Goal: Transaction & Acquisition: Purchase product/service

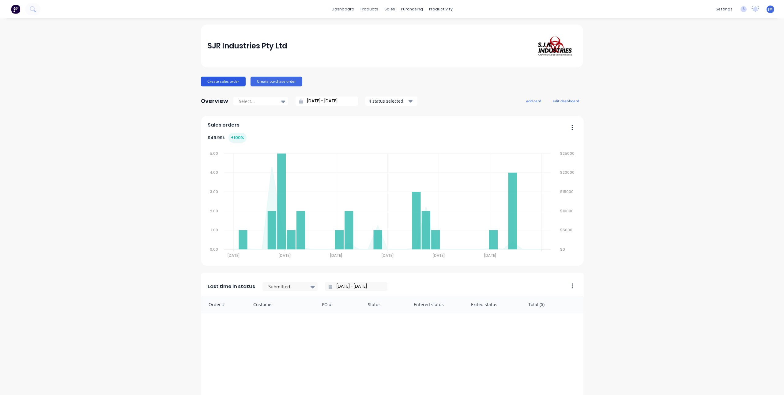
click at [223, 82] on button "Create sales order" at bounding box center [223, 82] width 45 height 10
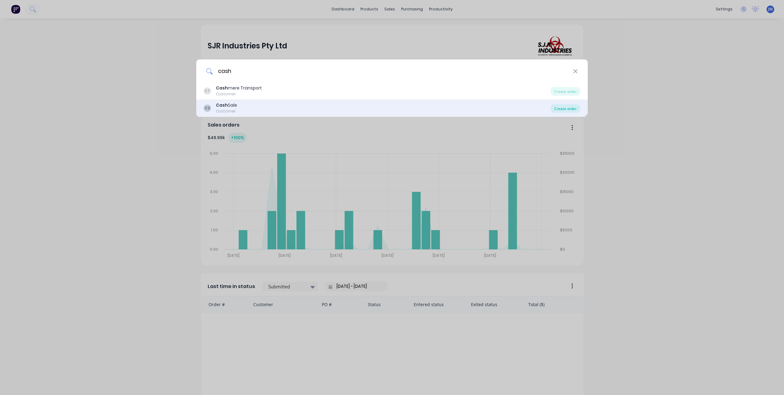
type input "cash"
click at [570, 106] on div "Create order" at bounding box center [565, 108] width 30 height 9
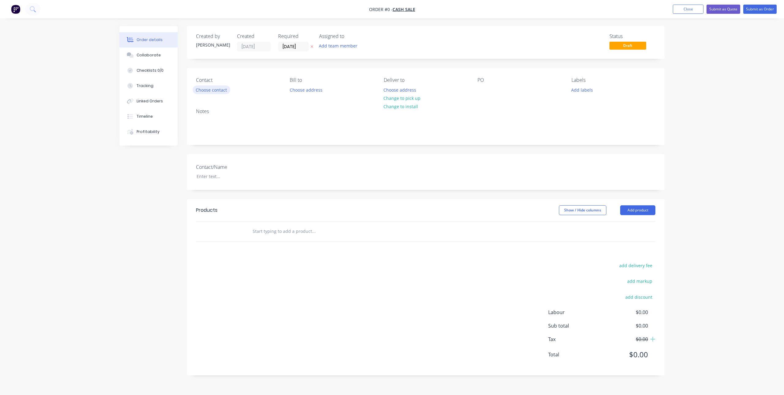
click at [214, 90] on button "Choose contact" at bounding box center [212, 89] width 38 height 8
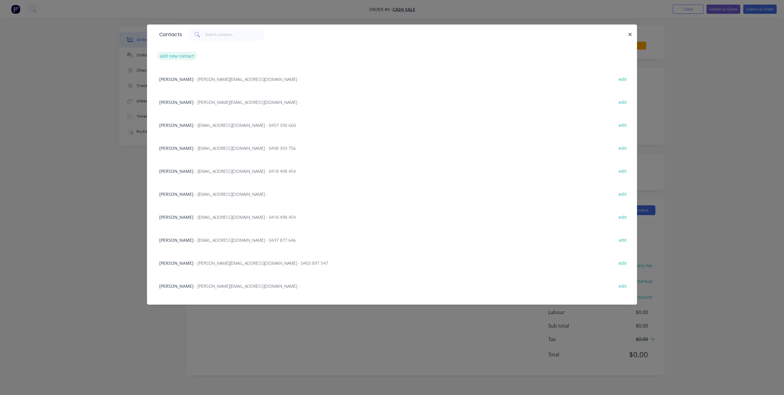
click at [174, 55] on button "add new contact" at bounding box center [177, 56] width 40 height 8
select select "AU"
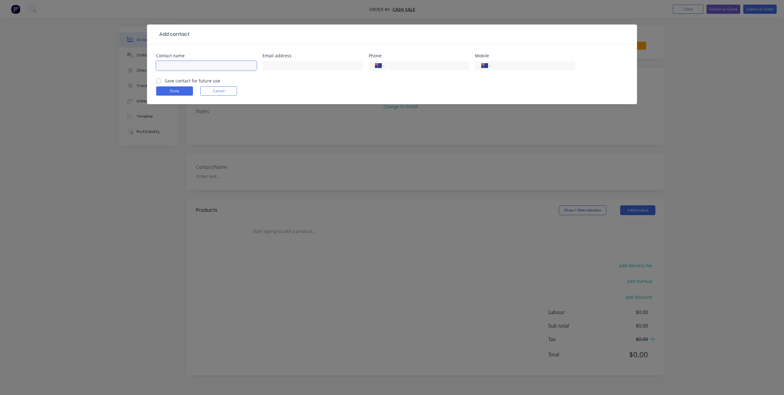
click at [184, 69] on input "text" at bounding box center [206, 65] width 100 height 9
type input "[PERSON_NAME]"
click at [315, 66] on input "text" at bounding box center [312, 65] width 100 height 9
paste input "mailto:[EMAIL_ADDRESS][DOMAIN_NAME]"
drag, startPoint x: 280, startPoint y: 66, endPoint x: 248, endPoint y: 68, distance: 31.6
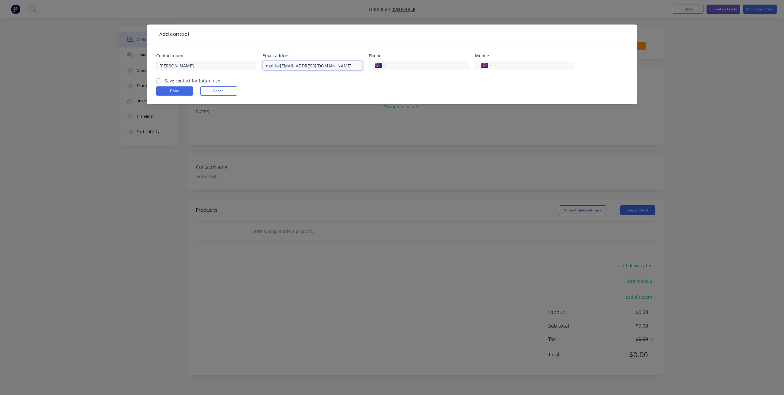
click at [248, 68] on div "Contact name [PERSON_NAME] Email address mailto:[EMAIL_ADDRESS][DOMAIN_NAME] Ph…" at bounding box center [391, 66] width 471 height 24
type input "[EMAIL_ADDRESS][DOMAIN_NAME]"
click at [516, 67] on input "tel" at bounding box center [531, 65] width 73 height 7
paste input "0434 592 571"
type input "0434 592 571"
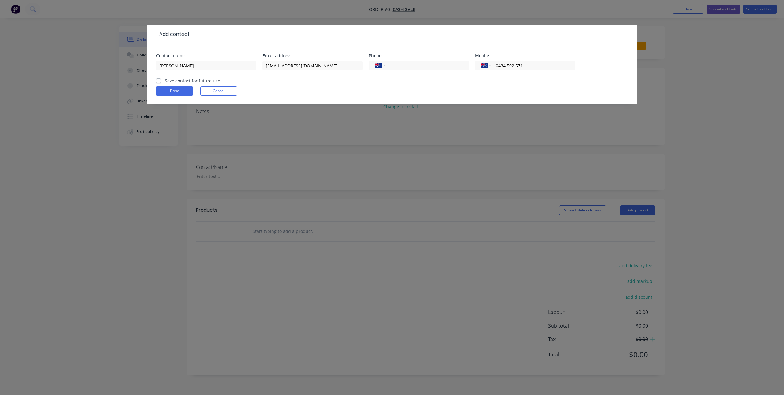
click at [165, 80] on label "Save contact for future use" at bounding box center [192, 80] width 55 height 6
click at [159, 80] on input "Save contact for future use" at bounding box center [158, 80] width 5 height 6
checkbox input "true"
click at [171, 90] on button "Done" at bounding box center [174, 90] width 37 height 9
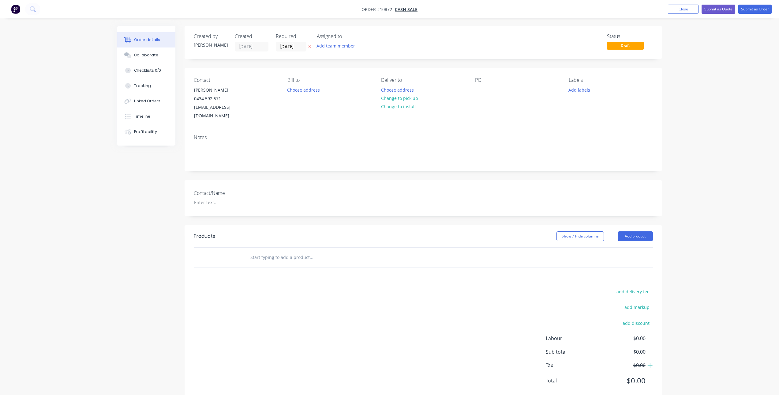
click at [293, 251] on input "text" at bounding box center [311, 257] width 122 height 12
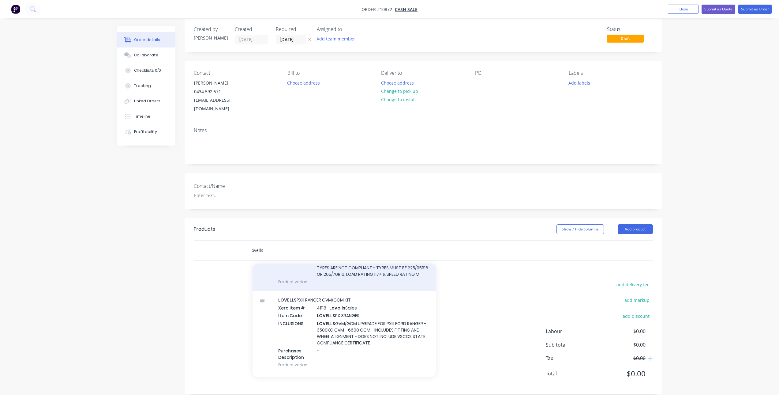
scroll to position [245, 0]
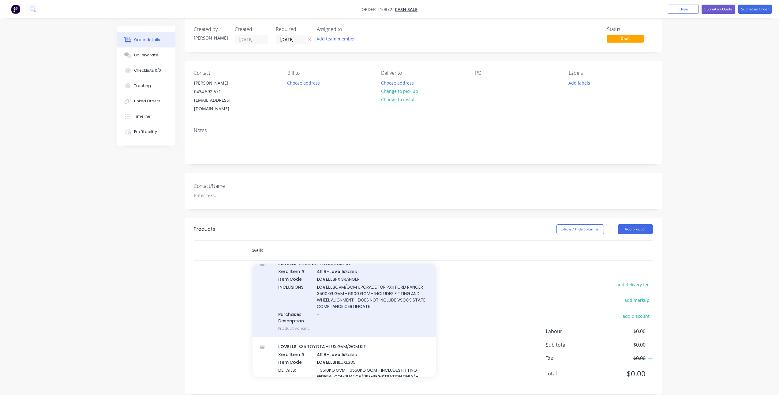
type input "lovells"
click at [357, 275] on div "LOVELLS PXIII RANGER GVM/GCM KIT Xero Item # 41118 - Lovells Sales Item Code LO…" at bounding box center [345, 295] width 184 height 83
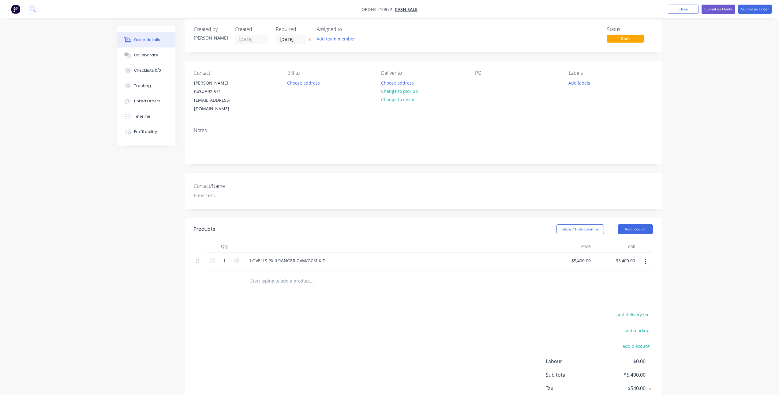
click at [646, 259] on icon "button" at bounding box center [645, 262] width 1 height 6
click at [620, 310] on div "Delete" at bounding box center [623, 314] width 47 height 9
click at [281, 245] on input "text" at bounding box center [311, 250] width 122 height 12
type input "l"
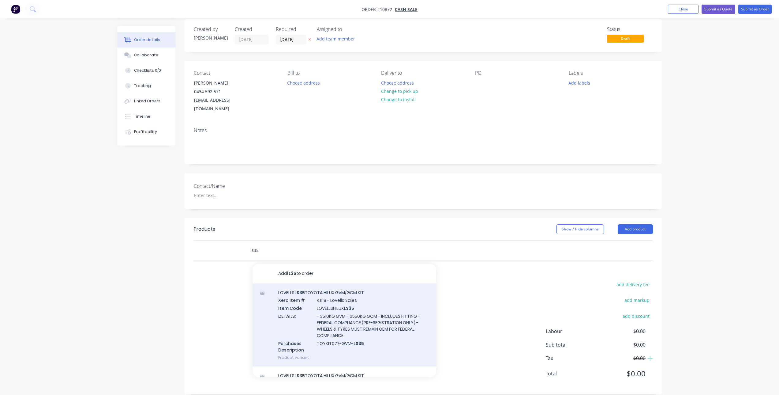
type input "ls35"
click at [345, 301] on div "LOVELLS LS35 TOYOTA HILUX GVM/GCM KIT Xero Item # 41118 - Lovells Sales Item Co…" at bounding box center [345, 324] width 184 height 83
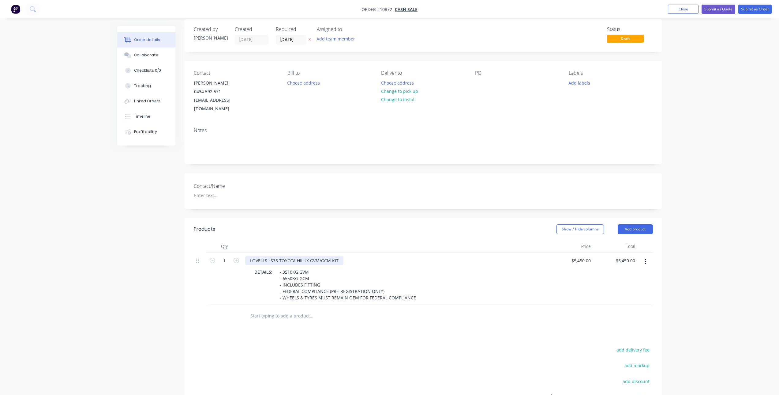
click at [269, 256] on div "LOVELLS LS35 TOYOTA HILUX GVM/GCM KIT" at bounding box center [294, 260] width 98 height 9
drag, startPoint x: 308, startPoint y: 252, endPoint x: 268, endPoint y: 254, distance: 39.9
click at [268, 256] on div "LOVELLS LS35 TOYOTA HILUX GVM/GCM KIT" at bounding box center [294, 260] width 98 height 9
drag, startPoint x: 320, startPoint y: 252, endPoint x: 340, endPoint y: 254, distance: 20.3
click at [320, 256] on div "LOVELLS FORD RANGER GVM/GCM KIT" at bounding box center [289, 260] width 88 height 9
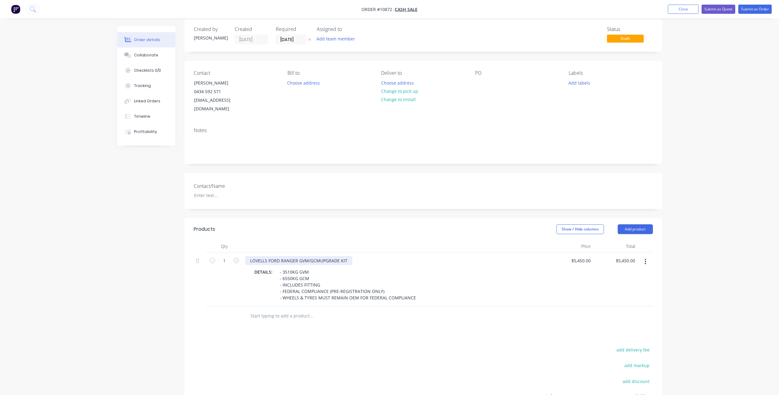
click at [320, 256] on div "LOVELLS FORD RANGER GVM/GCMUPGRADE KIT" at bounding box center [298, 260] width 107 height 9
click at [343, 309] on input "text" at bounding box center [311, 315] width 122 height 12
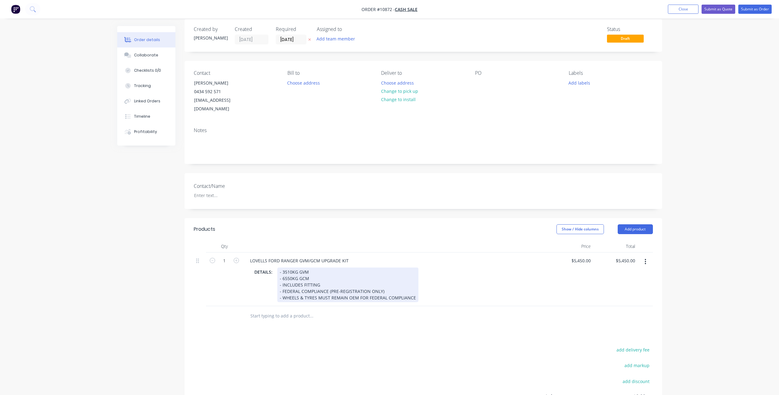
click at [330, 280] on div "- 3510KG GVM - 6550KG GCM - INCLUDES FITTING - FEDERAL COMPLIANCE (PRE-REGISTRA…" at bounding box center [347, 284] width 141 height 35
click at [298, 289] on div "- 3510KG GVM - 6550KG GCM - INCLUDES FITTING - FEDERAL COMPLIANCE (PRE-REGISTRA…" at bounding box center [347, 284] width 141 height 35
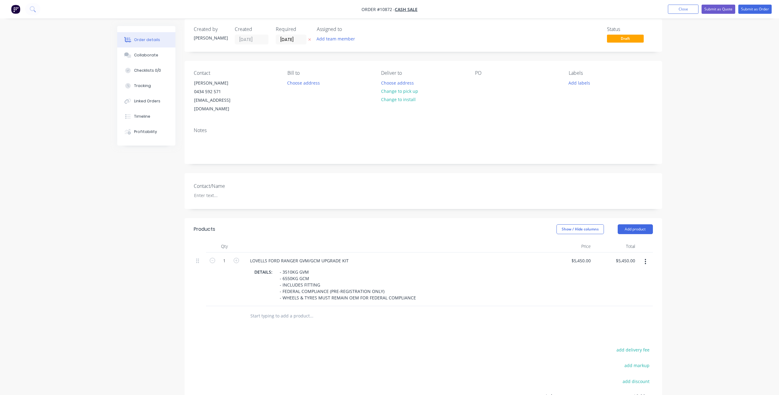
click at [278, 310] on input "text" at bounding box center [311, 315] width 122 height 12
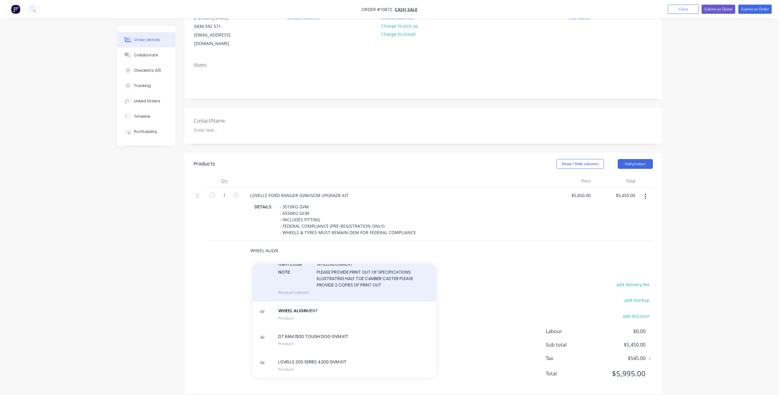
scroll to position [890, 0]
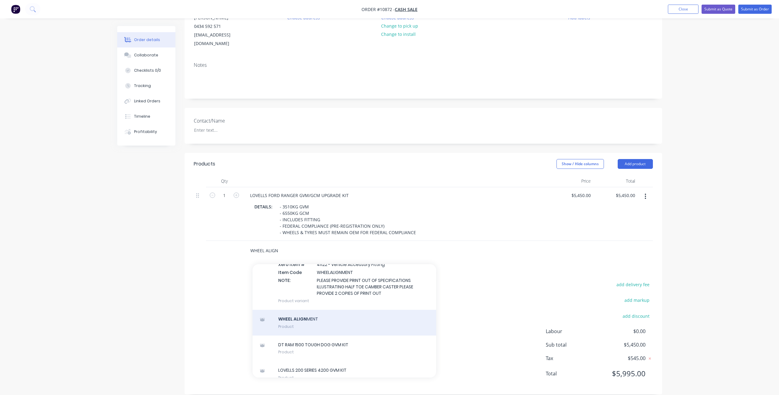
type input "WHEEL ALIGN"
click at [297, 327] on div "WHEEL ALIGN MENT Product" at bounding box center [345, 322] width 184 height 26
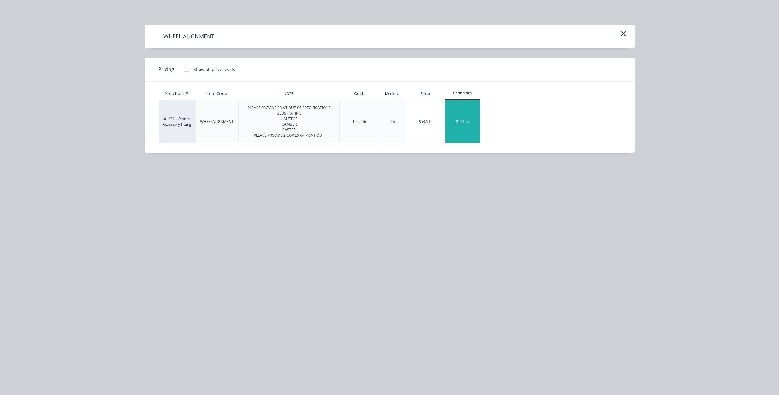
click at [475, 122] on div "$118.18" at bounding box center [462, 121] width 35 height 43
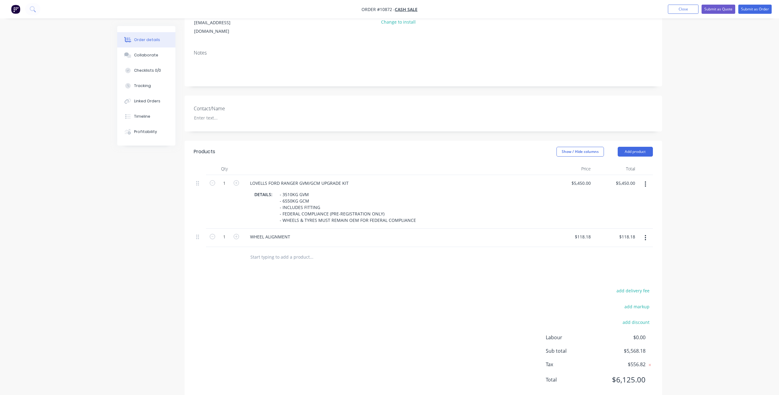
scroll to position [91, 0]
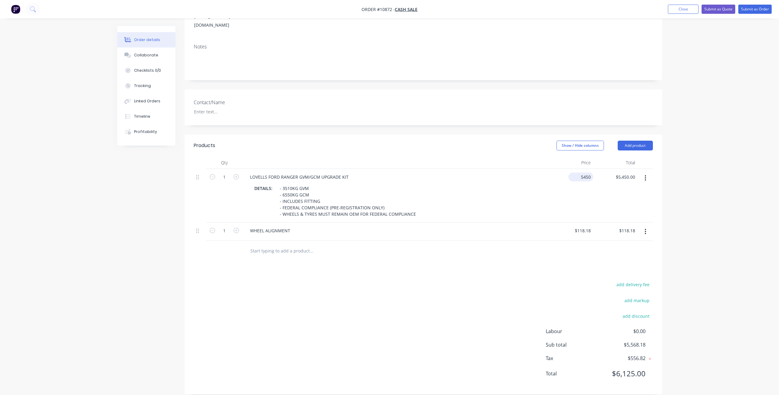
drag, startPoint x: 579, startPoint y: 168, endPoint x: 583, endPoint y: 169, distance: 3.4
click at [579, 172] on div "5450 $5,450.00" at bounding box center [580, 176] width 25 height 9
click at [586, 172] on input "5450" at bounding box center [586, 176] width 13 height 9
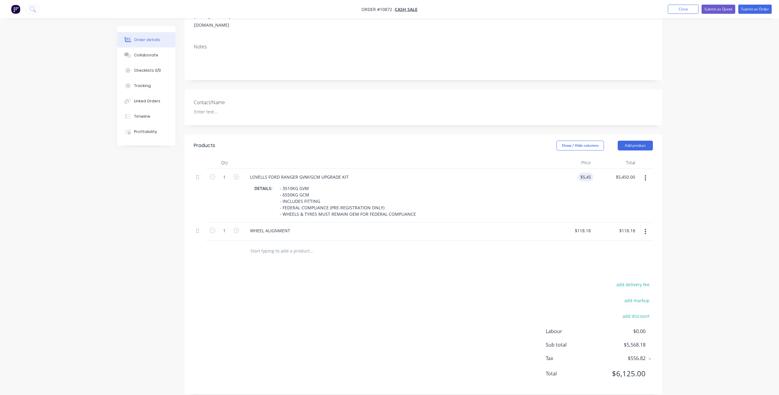
click at [557, 159] on div "Price" at bounding box center [571, 162] width 44 height 12
click at [580, 172] on div "5450 5450" at bounding box center [585, 176] width 15 height 9
type input "$5,650.00"
click at [568, 184] on div "$5,650.00 5650" at bounding box center [571, 196] width 44 height 54
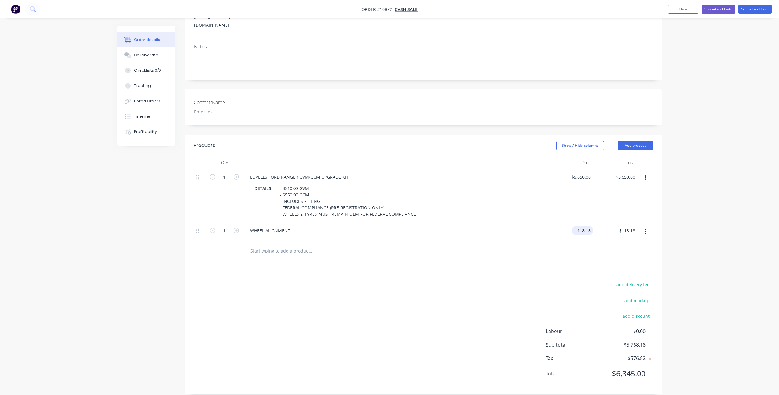
click at [583, 226] on input "118.18" at bounding box center [583, 230] width 19 height 9
type input "$120.00"
click at [572, 257] on div "Products Show / Hide columns Add product Qty Price Total 1 LOVELLS FORD RANGER …" at bounding box center [424, 264] width 478 height 260
click at [288, 244] on input "text" at bounding box center [311, 250] width 122 height 12
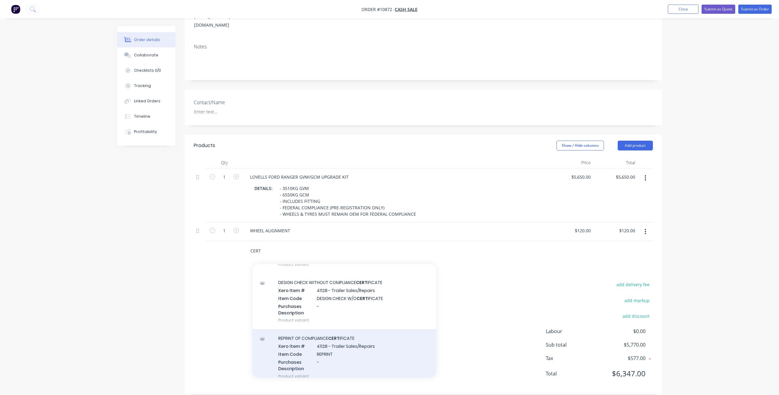
scroll to position [245, 0]
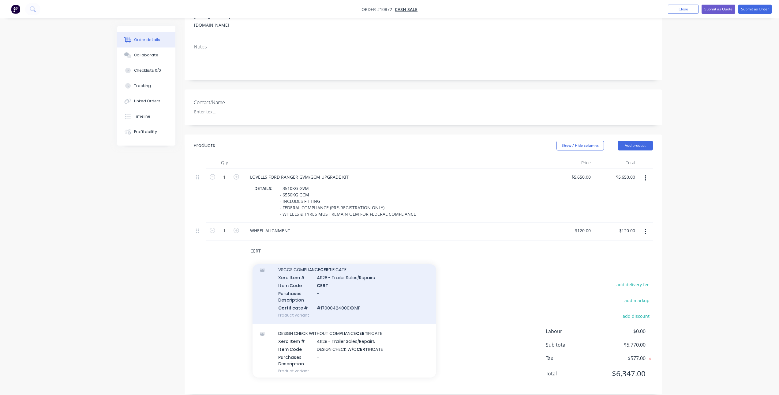
type input "CERT"
click at [337, 287] on div "VSCCS COMPLIANCE CERT IFICATE Xero Item # 41128 - Trailer Sales/Repairs Item Co…" at bounding box center [345, 292] width 184 height 64
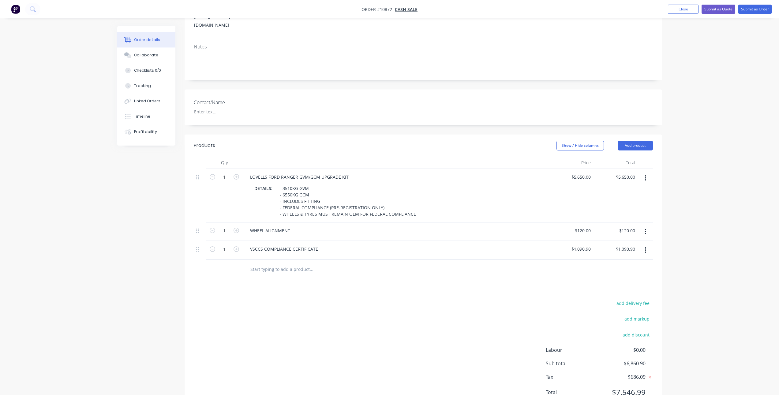
scroll to position [109, 0]
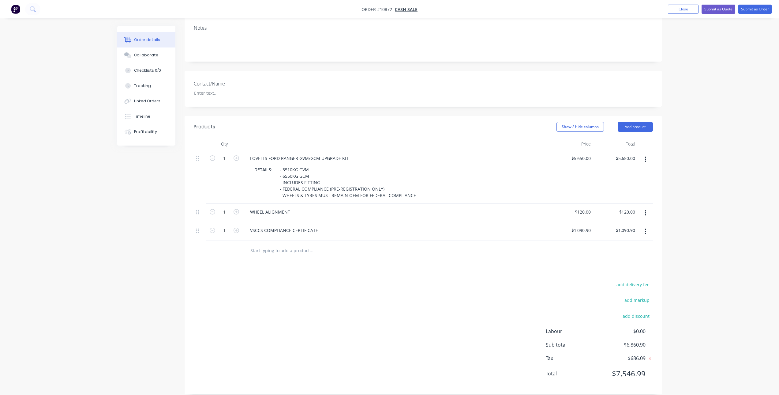
click at [277, 244] on input "text" at bounding box center [311, 250] width 122 height 12
click at [272, 247] on input "text" at bounding box center [311, 250] width 122 height 12
type input "UPPER CONTROL ARMS TO BE FREE ISSUDE BY LOVELLS IF ORDER IS PLACED BY [DATE]"
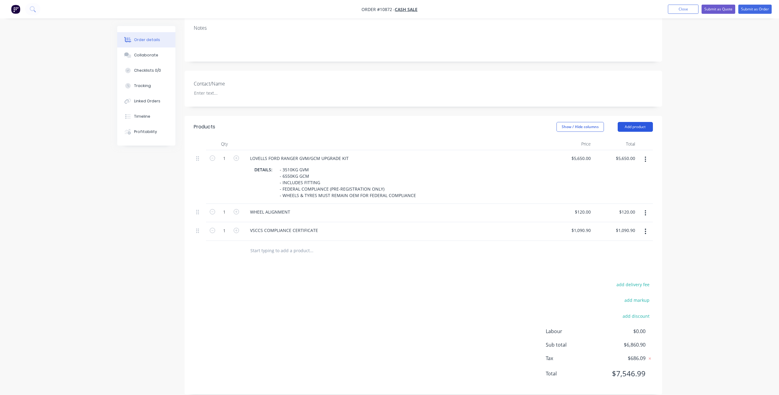
click at [623, 122] on button "Add product" at bounding box center [635, 127] width 35 height 10
click at [623, 211] on div "Notes (Internal)" at bounding box center [623, 215] width 47 height 9
click at [647, 244] on button "button" at bounding box center [645, 249] width 14 height 11
click at [623, 275] on button "Delete" at bounding box center [624, 278] width 58 height 12
click at [630, 116] on header "Products Show / Hide columns Add product" at bounding box center [424, 127] width 478 height 22
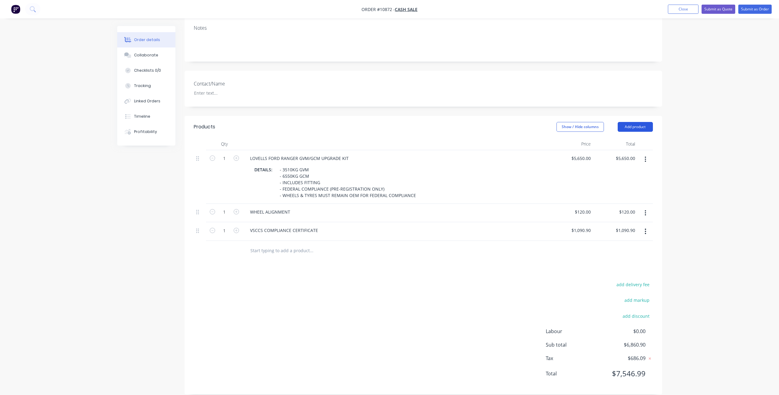
click at [636, 122] on button "Add product" at bounding box center [635, 127] width 35 height 10
click at [624, 223] on div "Notes (External)" at bounding box center [623, 227] width 47 height 9
click at [286, 244] on div at bounding box center [267, 248] width 44 height 9
paste div
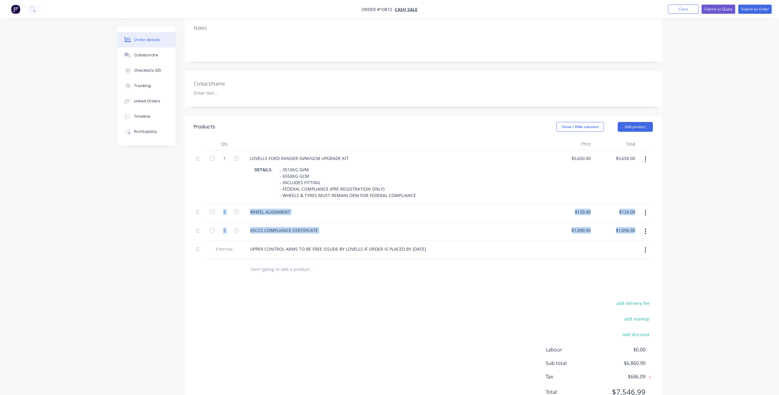
drag, startPoint x: 197, startPoint y: 245, endPoint x: 194, endPoint y: 202, distance: 42.7
click at [194, 202] on div "1 LOVELLS FORD RANGER GVM/GCM UPGRADE KIT DETAILS: - 3510KG GVM - 6550KG GCM - …" at bounding box center [423, 204] width 459 height 109
drag, startPoint x: 194, startPoint y: 202, endPoint x: 203, endPoint y: 253, distance: 51.9
click at [203, 259] on div at bounding box center [200, 269] width 12 height 20
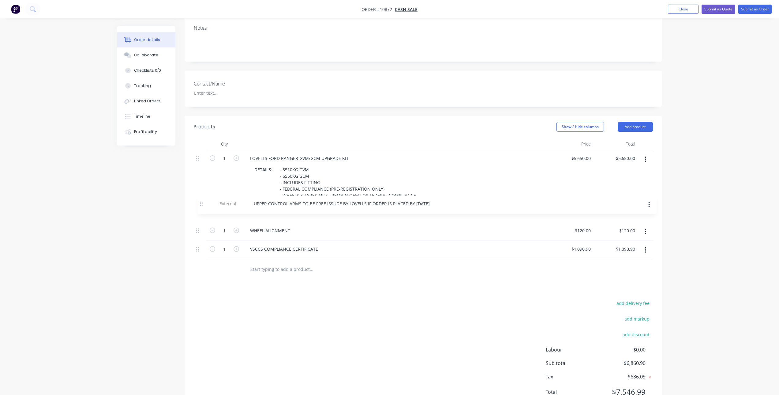
drag, startPoint x: 197, startPoint y: 240, endPoint x: 202, endPoint y: 197, distance: 43.4
click at [202, 197] on div "1 LOVELLS FORD RANGER GVM/GCM UPGRADE KIT DETAILS: - 3510KG GVM - 6550KG GCM - …" at bounding box center [423, 204] width 459 height 109
click at [342, 264] on input "text" at bounding box center [311, 269] width 122 height 12
click at [334, 207] on div "UPPER CONTROL ARMS TO BE FREE ISSUDE BY LOVELLS IF ORDER IS PLACED BY [DATE]" at bounding box center [338, 211] width 186 height 9
click at [453, 283] on div "Products Show / Hide columns Add product Qty Price Total 1 LOVELLS FORD RANGER …" at bounding box center [424, 264] width 478 height 297
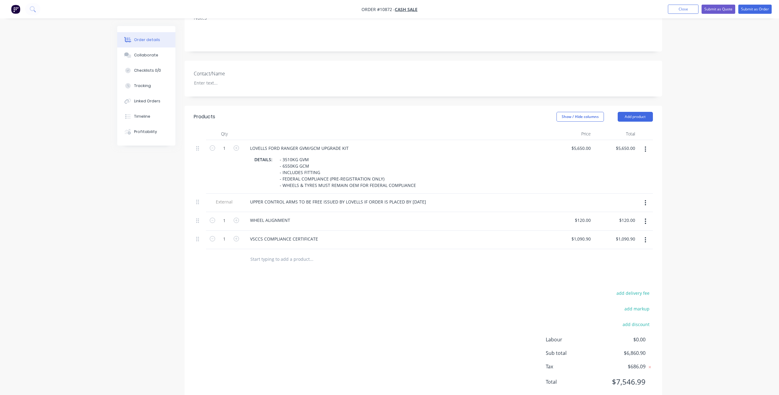
scroll to position [128, 0]
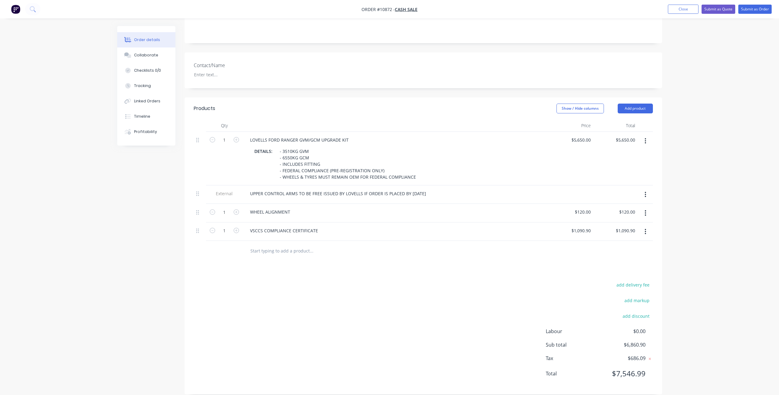
click at [384, 255] on div "Products Show / Hide columns Add product Qty Price Total 1 LOVELLS FORD RANGER …" at bounding box center [424, 245] width 478 height 297
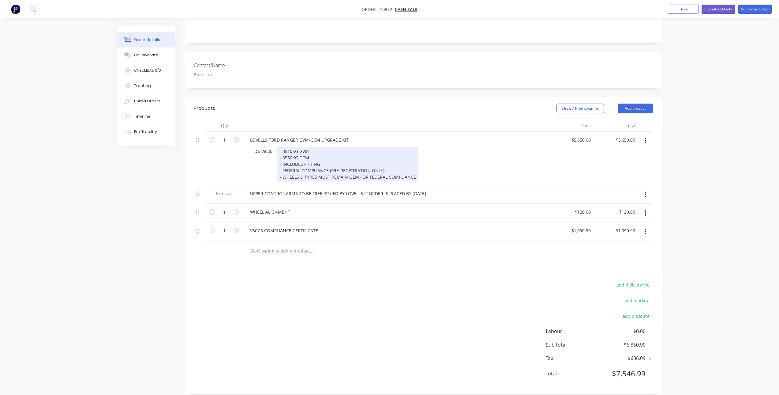
click at [291, 147] on div "- 3510KG GVM - 6550KG GCM - INCLUDES FITTING - FEDERAL COMPLIANCE (PRE-REGISTRA…" at bounding box center [347, 164] width 141 height 35
click at [289, 151] on div "- 3500KG GVM - 6550KG GCM - INCLUDES FITTING - FEDERAL COMPLIANCE (PRE-REGISTRA…" at bounding box center [347, 164] width 141 height 35
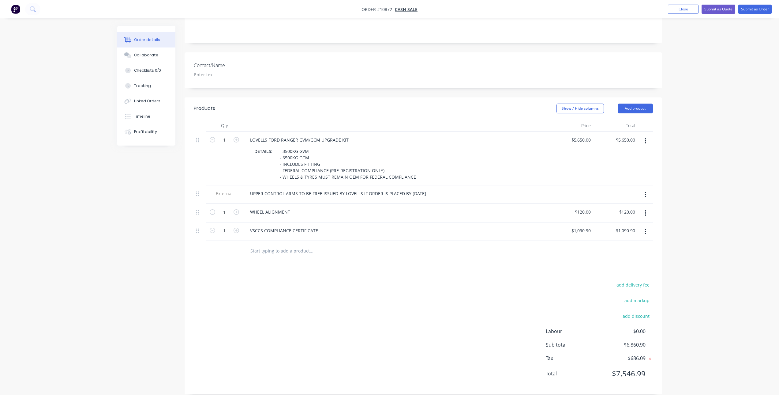
click at [456, 280] on div "add delivery fee add markup add discount Labour $0.00 Sub total $6,860.90 Tax $…" at bounding box center [423, 332] width 459 height 105
click at [318, 226] on div "VSCCS COMPLIANCE CERTIFICATE" at bounding box center [284, 230] width 78 height 9
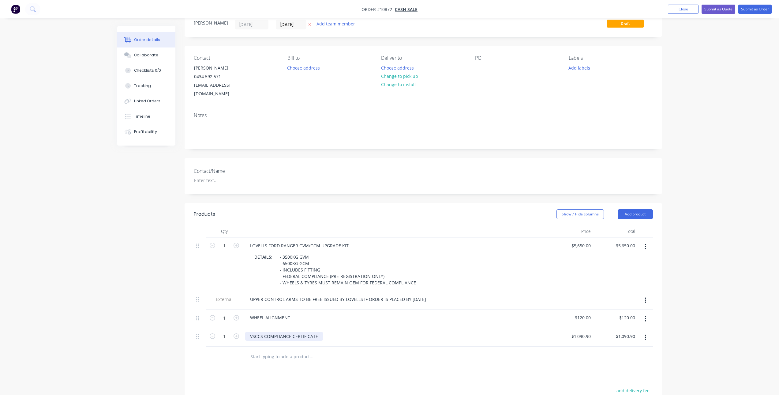
scroll to position [0, 0]
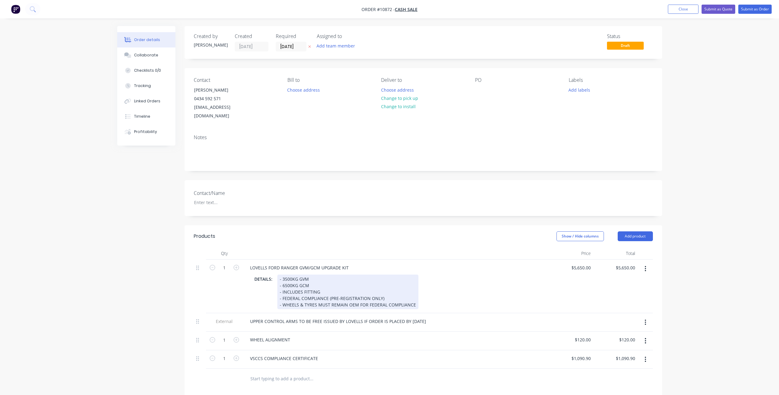
click at [422, 294] on div "DETAILS: - 3500KG GVM - 6500KG GCM - INCLUDES FITTING - FEDERAL COMPLIANCE (PRE…" at bounding box center [394, 291] width 285 height 35
drag, startPoint x: 414, startPoint y: 296, endPoint x: 266, endPoint y: 294, distance: 148.2
click at [266, 294] on div "DETAILS: - 3500KG GVM - 6500KG GCM - INCLUDES FITTING - FEDERAL COMPLIANCE (PRE…" at bounding box center [394, 291] width 285 height 35
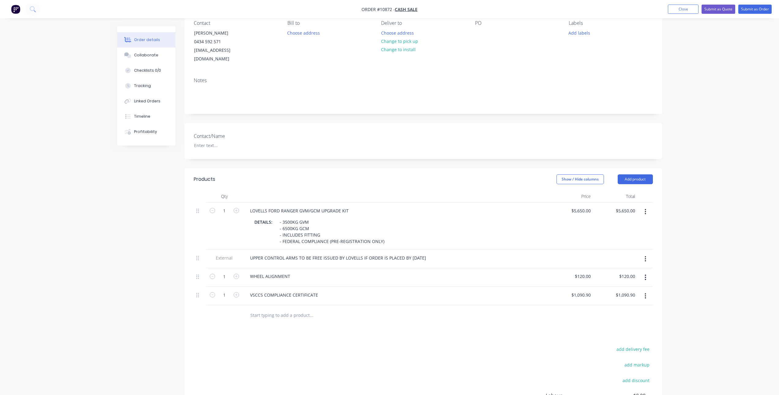
scroll to position [61, 0]
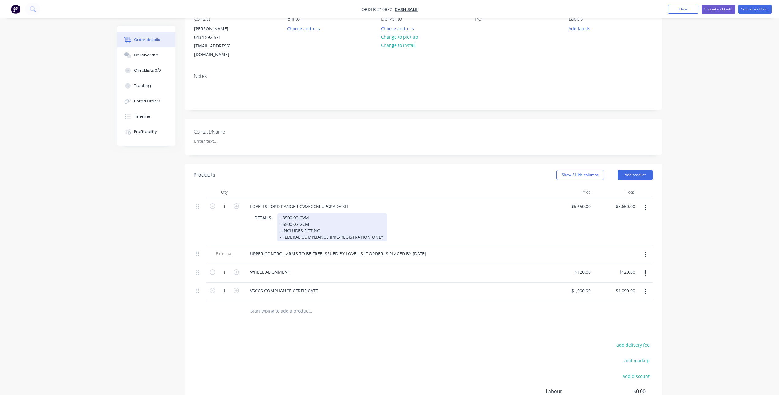
click at [382, 228] on div "- 3500KG GVM - 6500KG GCM - INCLUDES FITTING - FEDERAL COMPLIANCE (PRE-REGISTRA…" at bounding box center [332, 227] width 110 height 28
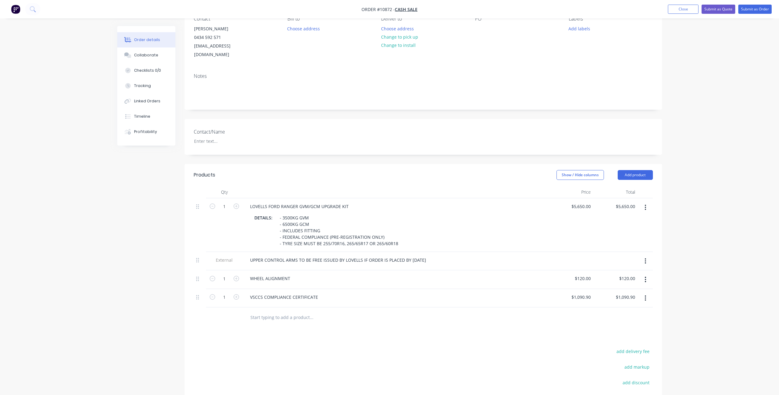
click at [281, 315] on div at bounding box center [353, 317] width 220 height 20
click at [287, 311] on input "text" at bounding box center [311, 317] width 122 height 12
click at [645, 170] on button "Add product" at bounding box center [635, 175] width 35 height 10
click at [633, 272] on div "Notes (External)" at bounding box center [623, 276] width 47 height 9
click at [282, 311] on div at bounding box center [267, 315] width 44 height 9
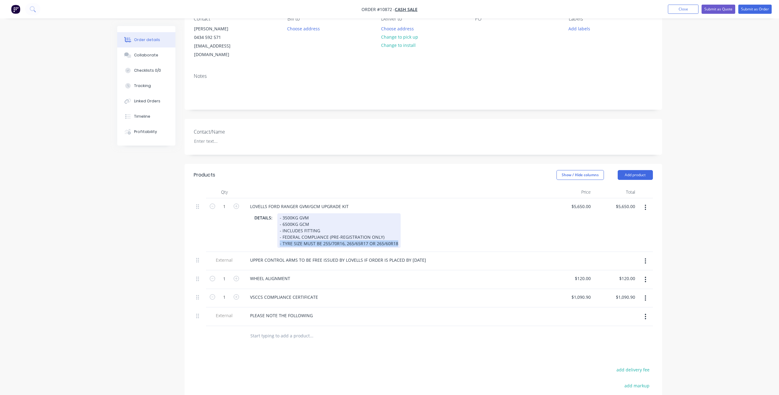
drag, startPoint x: 278, startPoint y: 235, endPoint x: 406, endPoint y: 239, distance: 128.0
click at [406, 239] on div "LOVELLS FORD RANGER GVM/GCM UPGRADE KIT DETAILS: - 3500KG GVM - 6500KG GCM - IN…" at bounding box center [396, 225] width 306 height 54
copy div "- TYRE SIZE MUST BE 255/70R16, 265/65R17 OR 265/60R18"
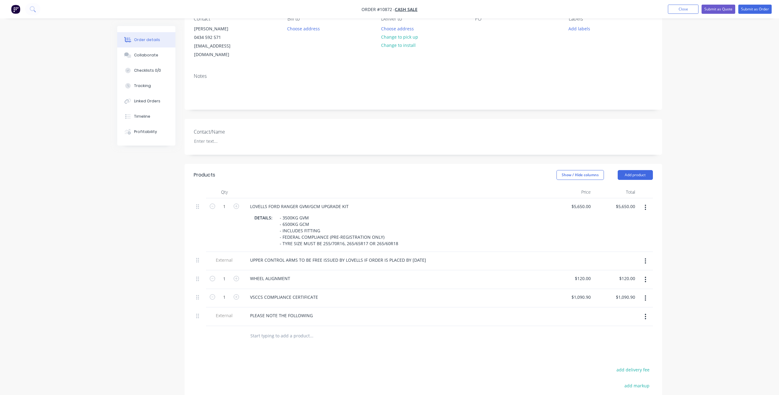
click at [282, 329] on input "text" at bounding box center [311, 335] width 122 height 12
click at [285, 311] on div "PLEASE NOTE THE FOLLOWING" at bounding box center [281, 315] width 73 height 9
click at [312, 311] on div "PLEASE NOTE THE FOLLOWING" at bounding box center [281, 315] width 73 height 9
click at [255, 312] on div "PLEASE NOTE THE FOLLOWING -- TYRE SIZE MUST BE 255/70R16, 265/65R17 OR 265/60R18" at bounding box center [310, 318] width 130 height 15
click at [369, 313] on div "PLEASE NOTE THE FOLLOWING - TYRE SIZE MUST BE 255/70R16, 265/65R17 OR 265/60R18" at bounding box center [309, 318] width 128 height 15
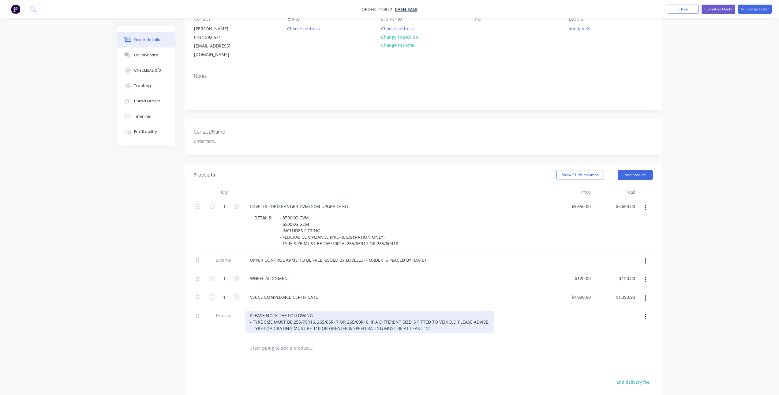
click at [290, 319] on div "PLEASE NOTE THE FOLLOWING - TYRE SIZE MUST BE 255/70R16, 265/65R17 OR 265/60R18…" at bounding box center [369, 322] width 249 height 22
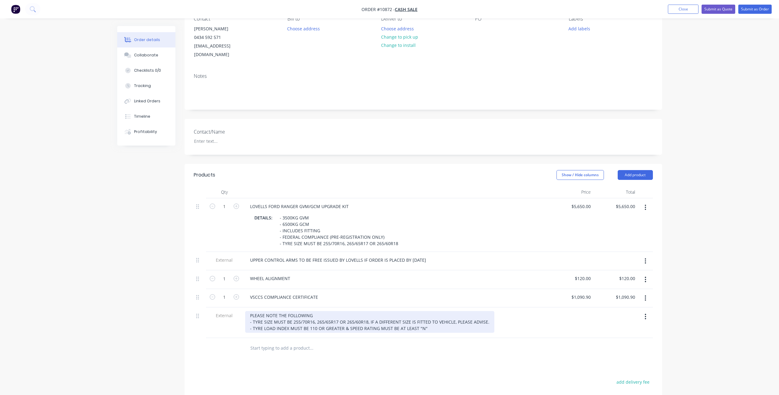
click at [431, 319] on div "PLEASE NOTE THE FOLLOWING - TYRE SIZE MUST BE 255/70R16, 265/65R17 OR 265/60R18…" at bounding box center [369, 322] width 249 height 22
click at [437, 326] on div "PLEASE NOTE THE FOLLOWING - TYRE SIZE MUST BE 255/70R16, 265/65R17 OR 265/60R18…" at bounding box center [369, 325] width 249 height 28
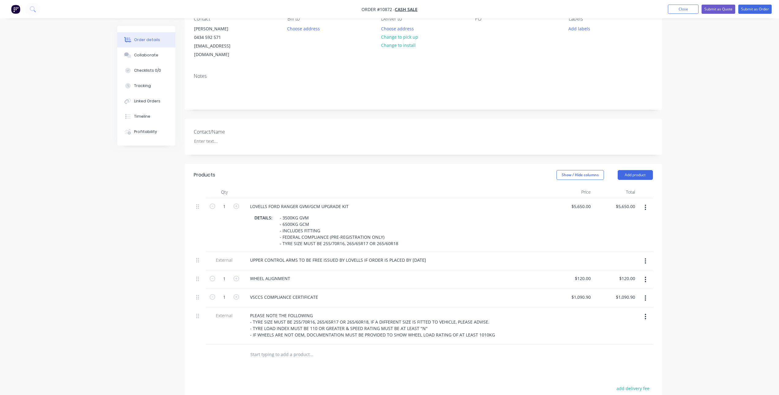
click at [325, 369] on div "Products Show / Hide columns Add product Qty Price Total 1 LOVELLS FORD RANGER …" at bounding box center [424, 331] width 478 height 334
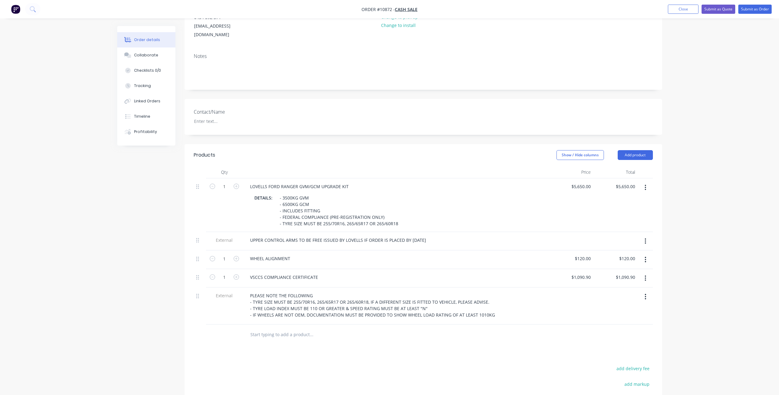
scroll to position [92, 0]
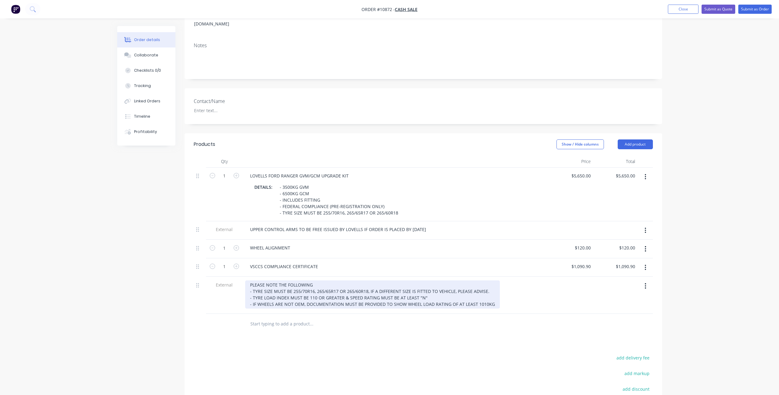
click at [486, 293] on div "PLEASE NOTE THE FOLLOWING - TYRE SIZE MUST BE 255/70R16, 265/65R17 OR 265/60R18…" at bounding box center [372, 294] width 255 height 28
click at [488, 293] on div "PLEASE NOTE THE FOLLOWING - TYRE SIZE MUST BE 255/70R16, 265/65R17 OR 265/60R18…" at bounding box center [372, 294] width 255 height 28
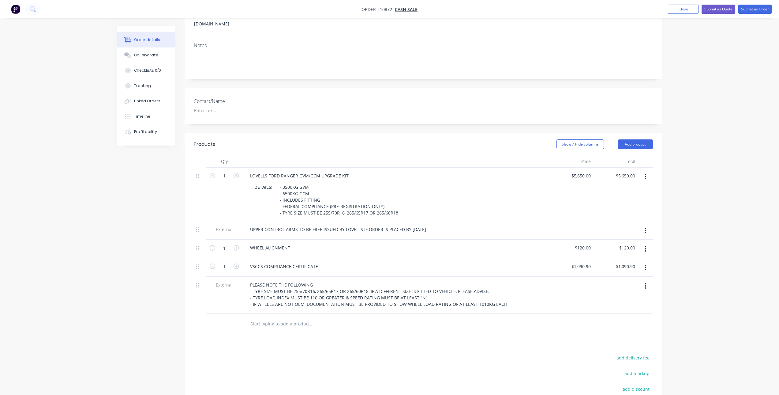
click at [470, 315] on div at bounding box center [423, 323] width 459 height 20
click at [350, 171] on div "LOVELLS FORD RANGER GVM/GCM UPGRADE KIT" at bounding box center [299, 175] width 108 height 9
drag, startPoint x: 320, startPoint y: 352, endPoint x: 326, endPoint y: 346, distance: 8.7
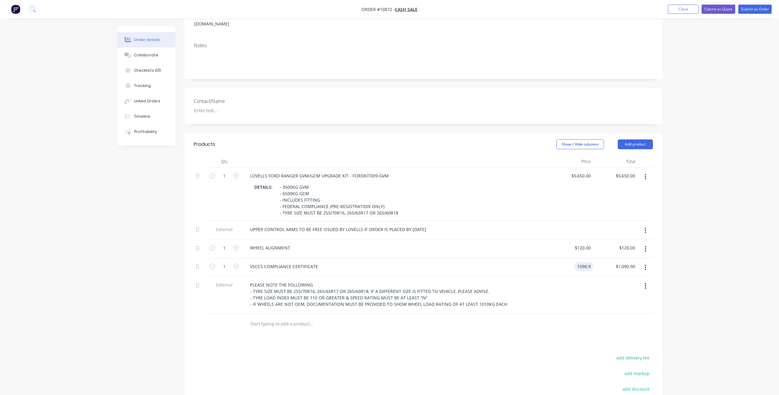
click at [578, 262] on input "1090.9" at bounding box center [585, 266] width 17 height 9
type input "$800.00"
click at [552, 340] on div "Products Show / Hide columns Add product Qty Price Total 1 LOVELLS FORD RANGER …" at bounding box center [424, 300] width 478 height 334
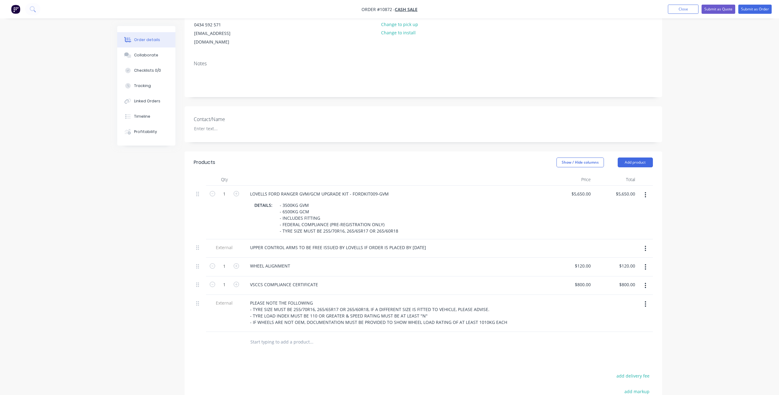
scroll to position [0, 0]
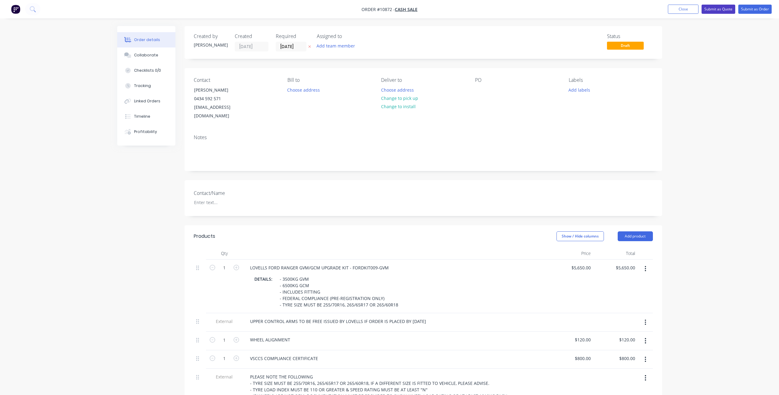
click at [720, 9] on button "Submit as Quote" at bounding box center [719, 9] width 34 height 9
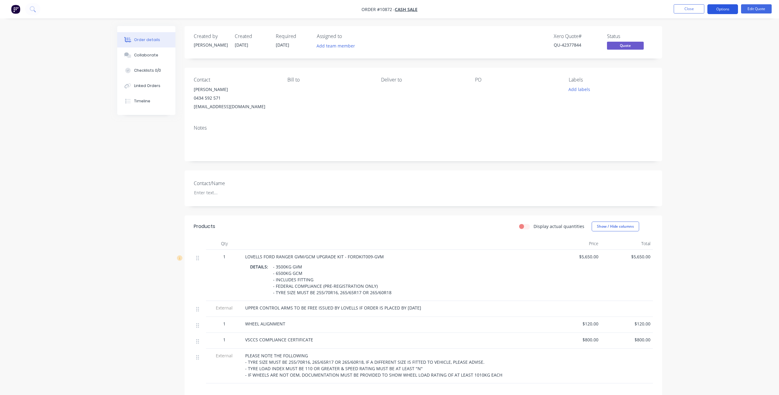
click at [722, 9] on button "Options" at bounding box center [722, 9] width 31 height 10
click at [695, 37] on div "Quote" at bounding box center [704, 37] width 56 height 9
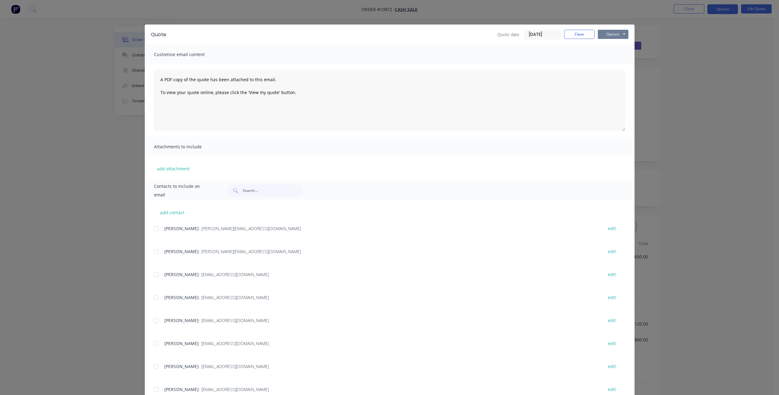
click at [617, 32] on button "Options" at bounding box center [613, 34] width 31 height 9
click at [613, 54] on button "Print" at bounding box center [617, 55] width 39 height 10
click at [572, 32] on button "Close" at bounding box center [579, 34] width 31 height 9
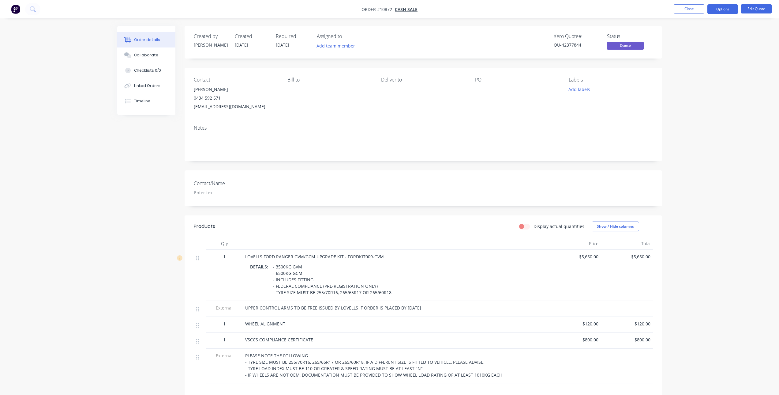
click at [374, 292] on div "- 3500KG GVM - 6500KG GCM - INCLUDES FITTING - FEDERAL COMPLIANCE (PRE-REGISTRA…" at bounding box center [332, 279] width 123 height 35
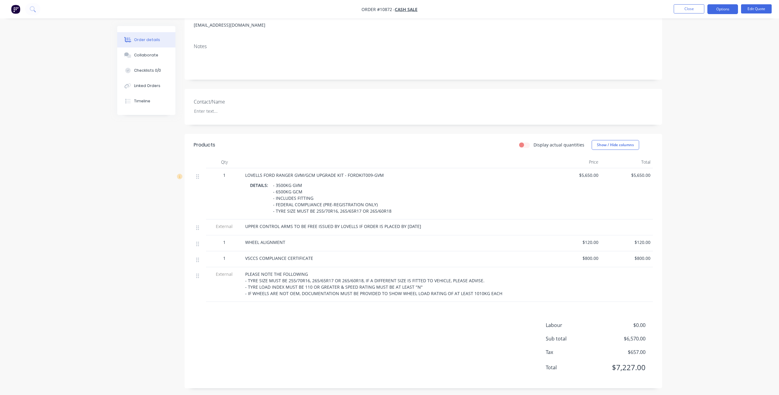
scroll to position [84, 0]
click at [754, 7] on button "Edit Quote" at bounding box center [756, 8] width 31 height 9
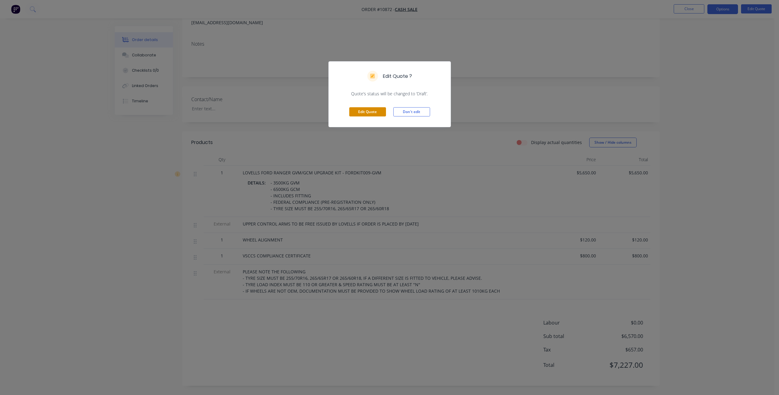
click at [360, 111] on button "Edit Quote" at bounding box center [367, 111] width 37 height 9
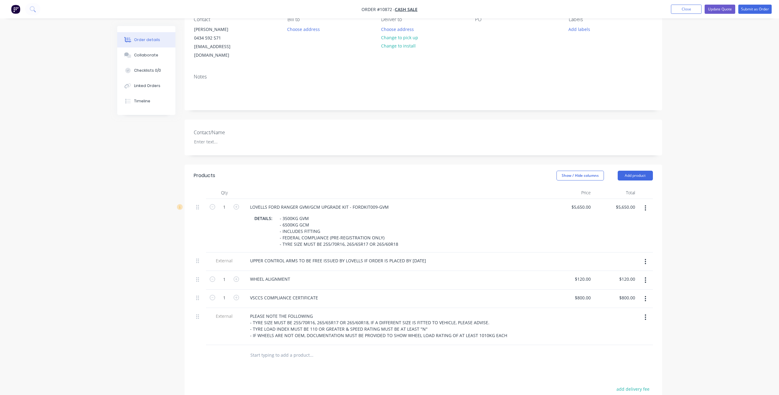
scroll to position [61, 0]
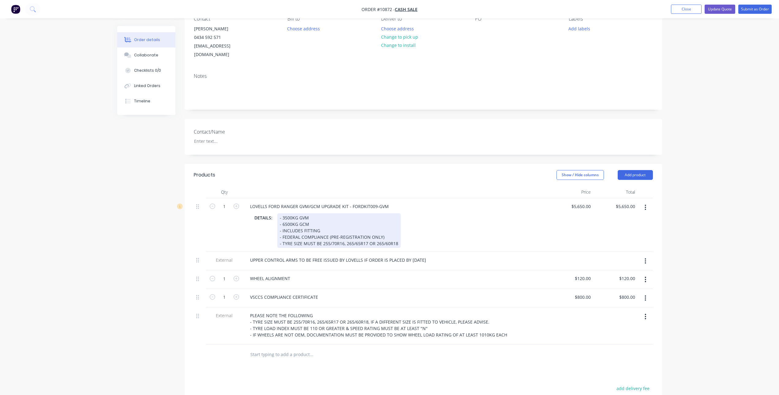
click at [401, 230] on div "DETAILS: - 3500KG GVM - 6500KG GCM - INCLUDES FITTING - FEDERAL COMPLIANCE (PRE…" at bounding box center [394, 230] width 285 height 35
drag, startPoint x: 395, startPoint y: 234, endPoint x: 272, endPoint y: 234, distance: 123.7
click at [272, 234] on div "DETAILS: - 3500KG GVM - 6500KG GCM - INCLUDES FITTING - FEDERAL COMPLIANCE (PRE…" at bounding box center [394, 230] width 285 height 35
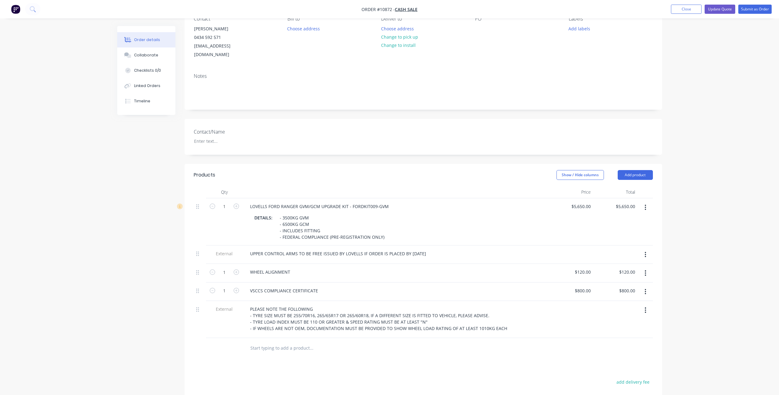
click at [420, 347] on div at bounding box center [353, 348] width 220 height 20
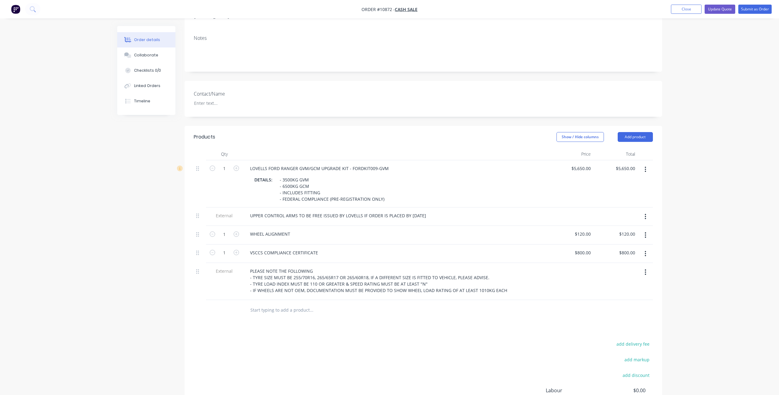
scroll to position [31, 0]
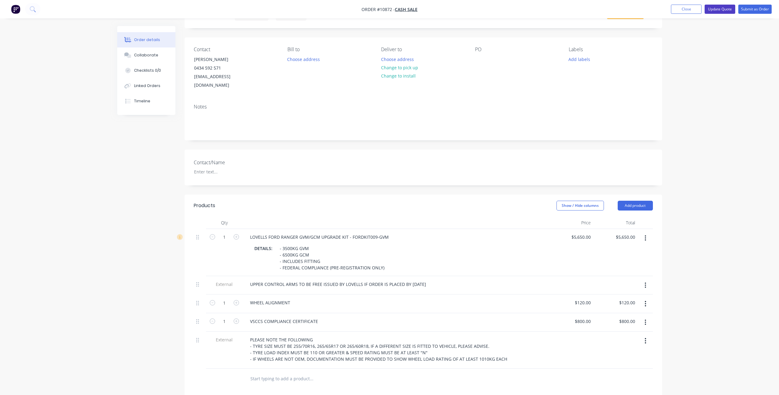
click at [724, 9] on button "Update Quote" at bounding box center [720, 9] width 31 height 9
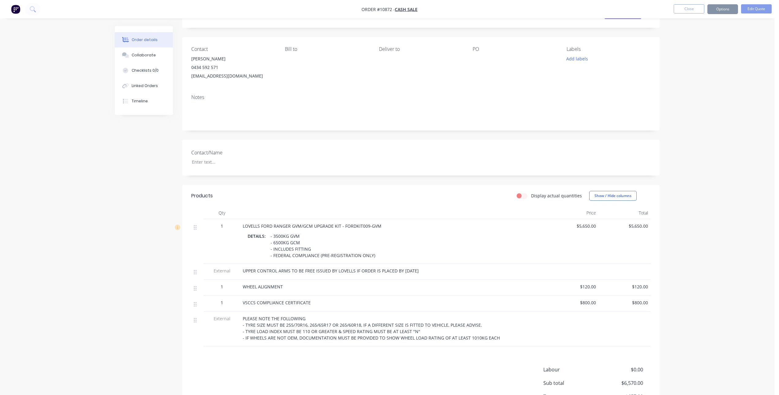
scroll to position [0, 0]
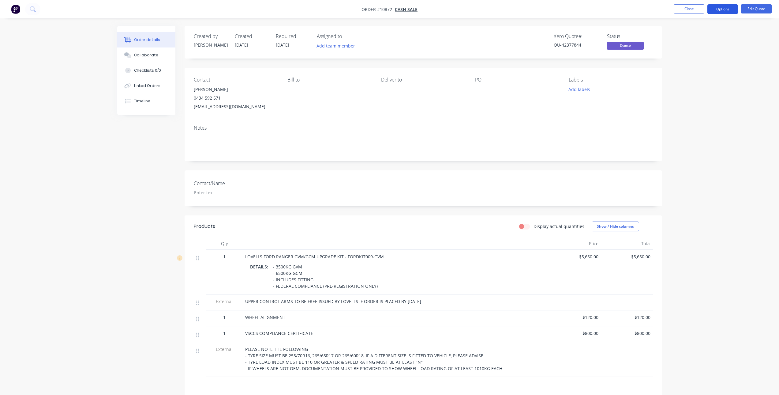
click at [712, 12] on button "Options" at bounding box center [722, 9] width 31 height 10
click at [694, 37] on div "Quote" at bounding box center [704, 37] width 56 height 9
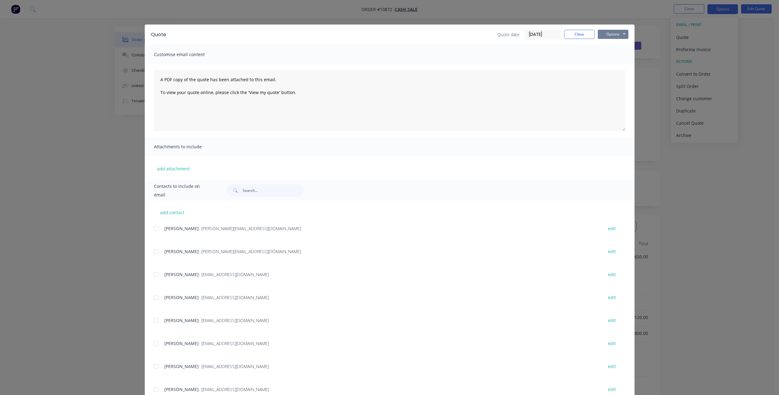
click at [616, 35] on button "Options" at bounding box center [613, 34] width 31 height 9
click at [613, 56] on button "Print" at bounding box center [617, 55] width 39 height 10
click at [577, 36] on button "Close" at bounding box center [579, 34] width 31 height 9
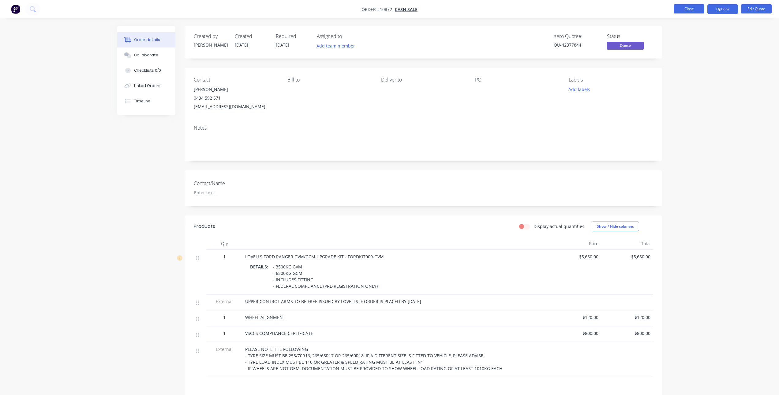
click at [686, 7] on button "Close" at bounding box center [689, 8] width 31 height 9
